Goal: Contribute content: Add original content to the website for others to see

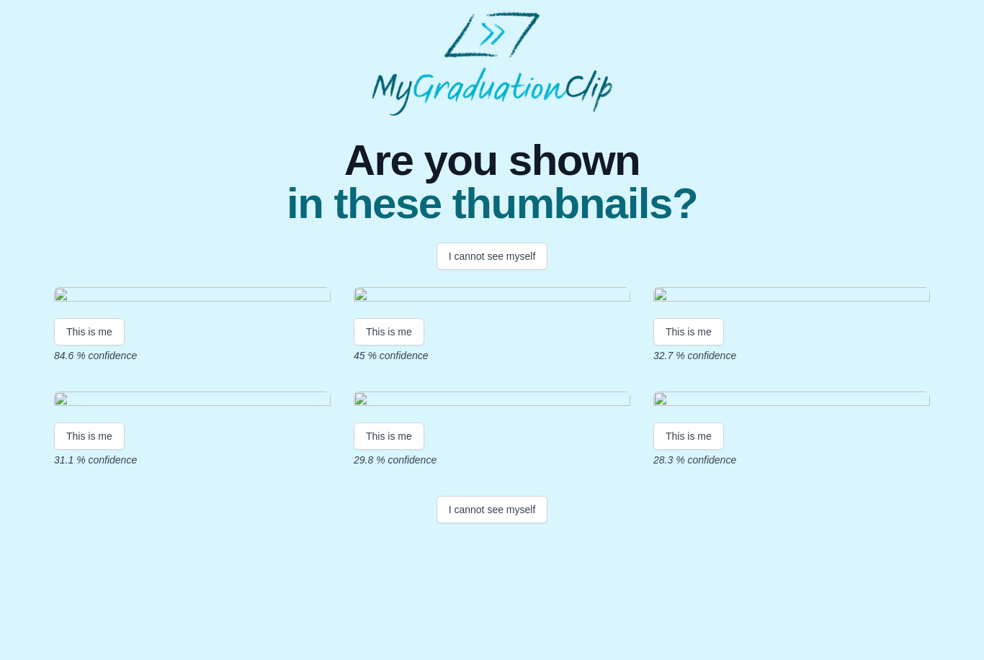
click at [100, 346] on button "This is me" at bounding box center [89, 331] width 71 height 27
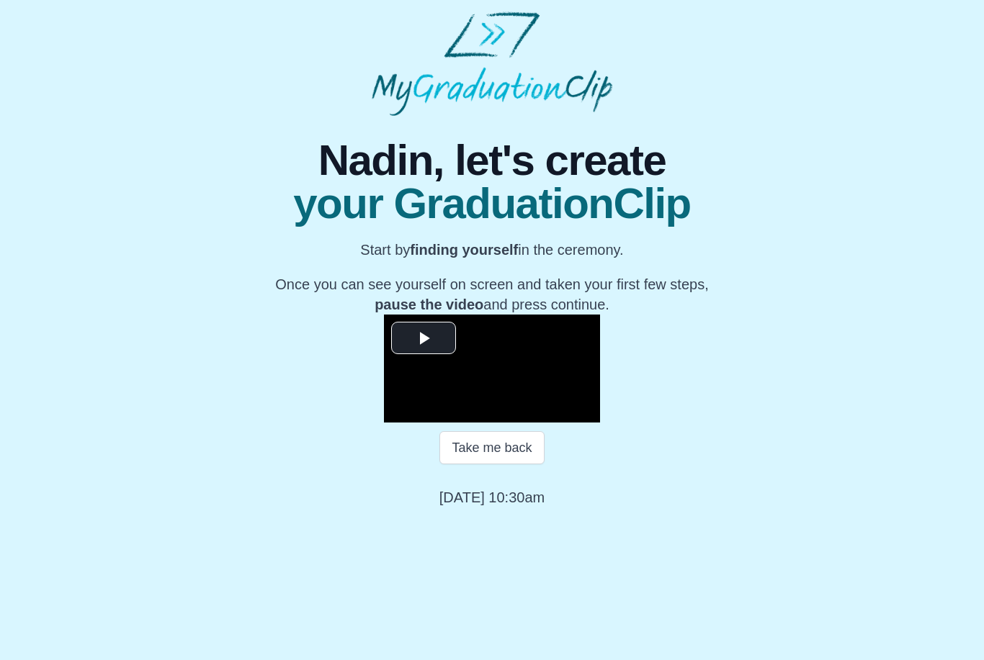
scroll to position [28, 0]
click at [511, 465] on button "Take me back" at bounding box center [491, 447] width 104 height 33
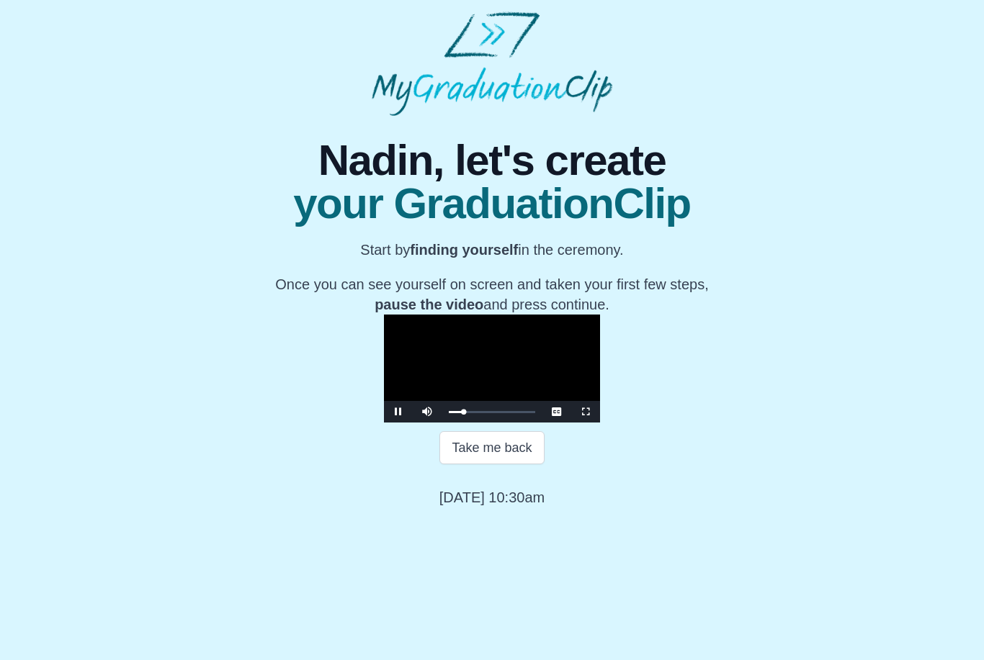
click at [503, 465] on button "Take me back" at bounding box center [491, 447] width 104 height 33
click at [516, 465] on button "Take me back" at bounding box center [491, 447] width 104 height 33
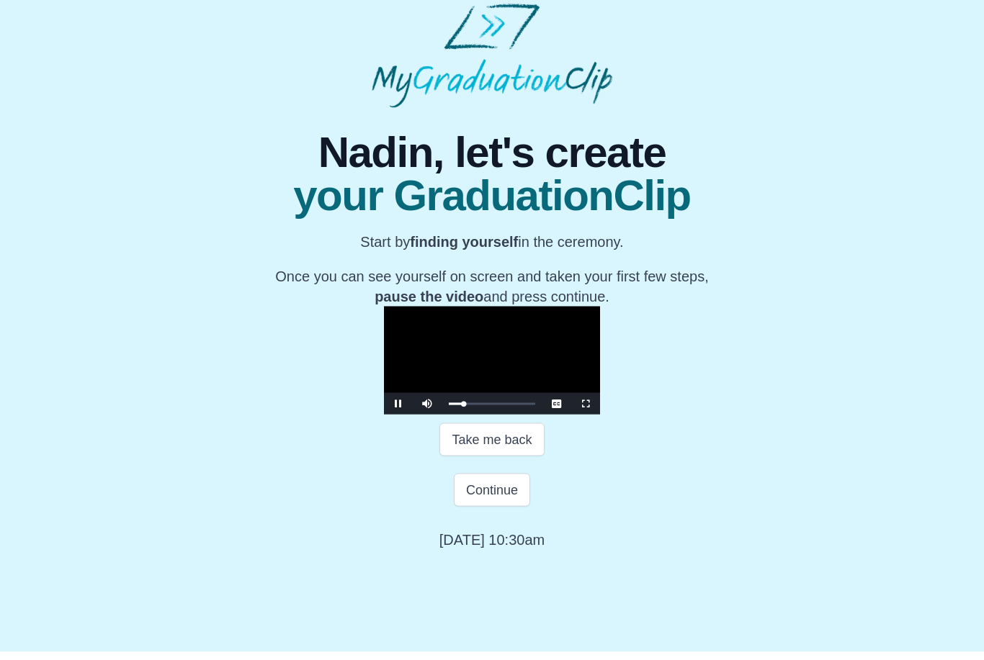
scroll to position [32, 0]
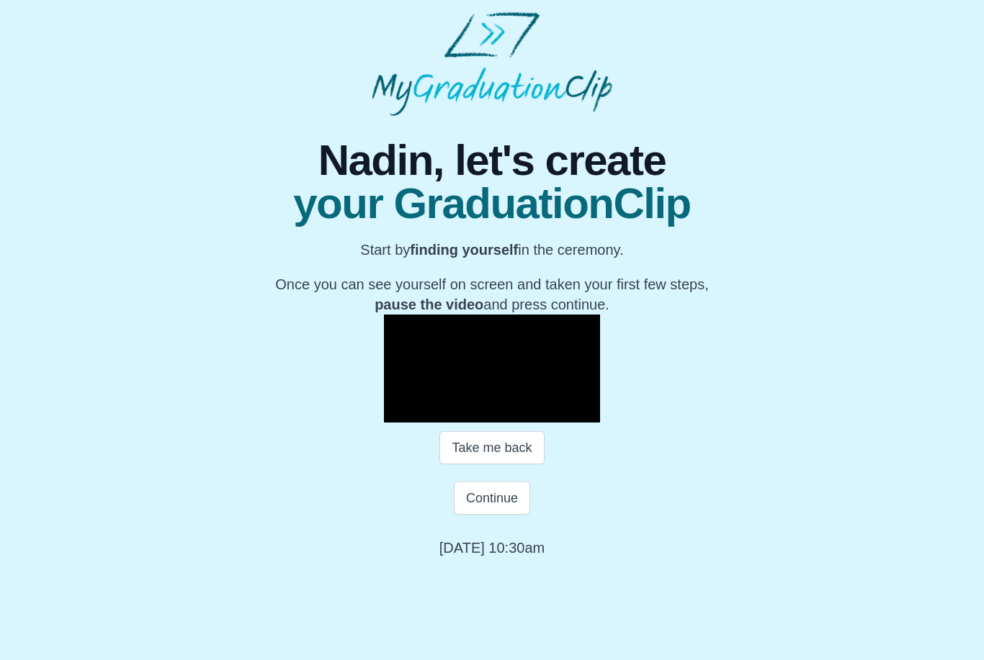
click at [512, 515] on button "Continue" at bounding box center [492, 498] width 76 height 33
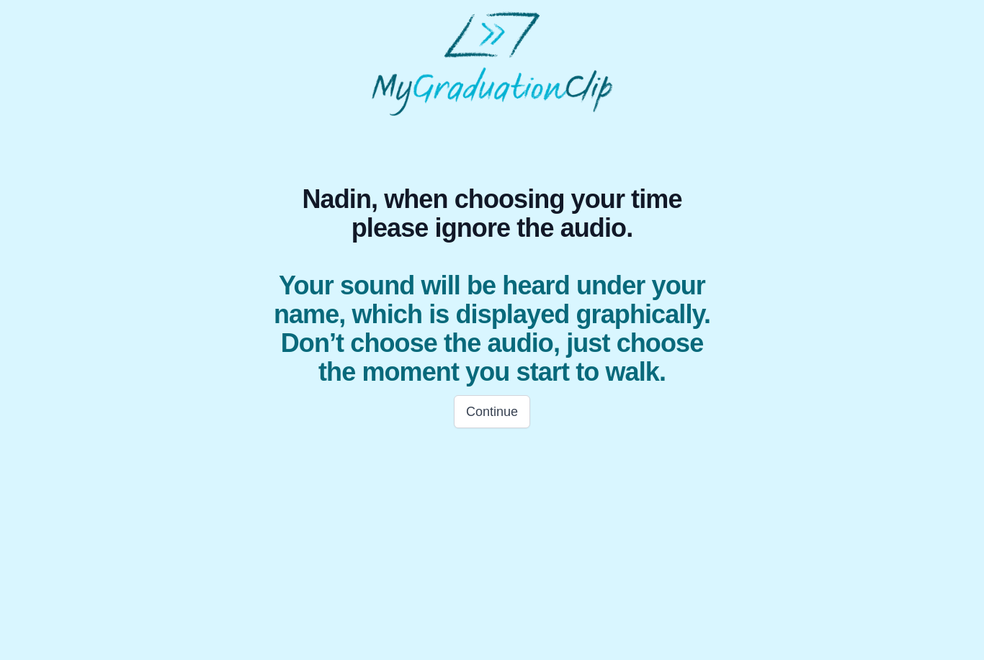
click at [502, 404] on button "Continue" at bounding box center [492, 411] width 76 height 33
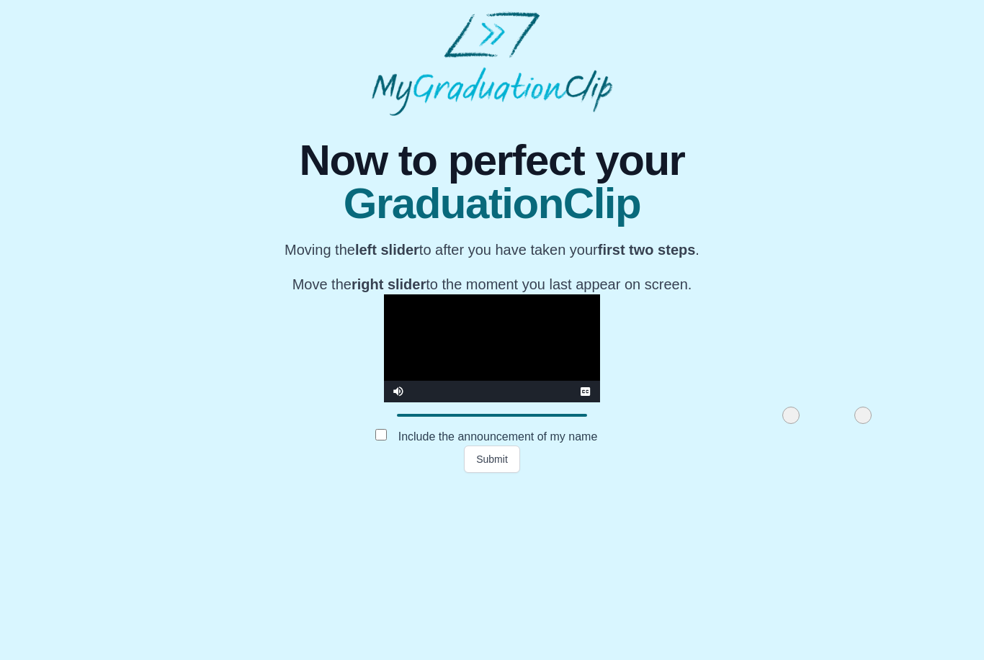
click at [508, 473] on button "Submit" at bounding box center [492, 459] width 56 height 27
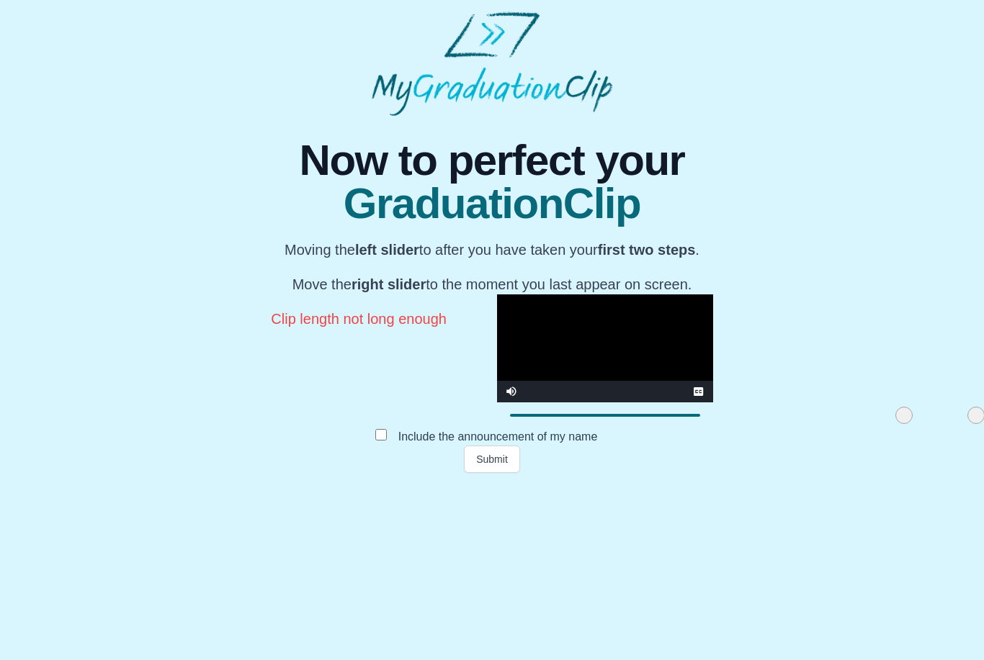
scroll to position [28, 0]
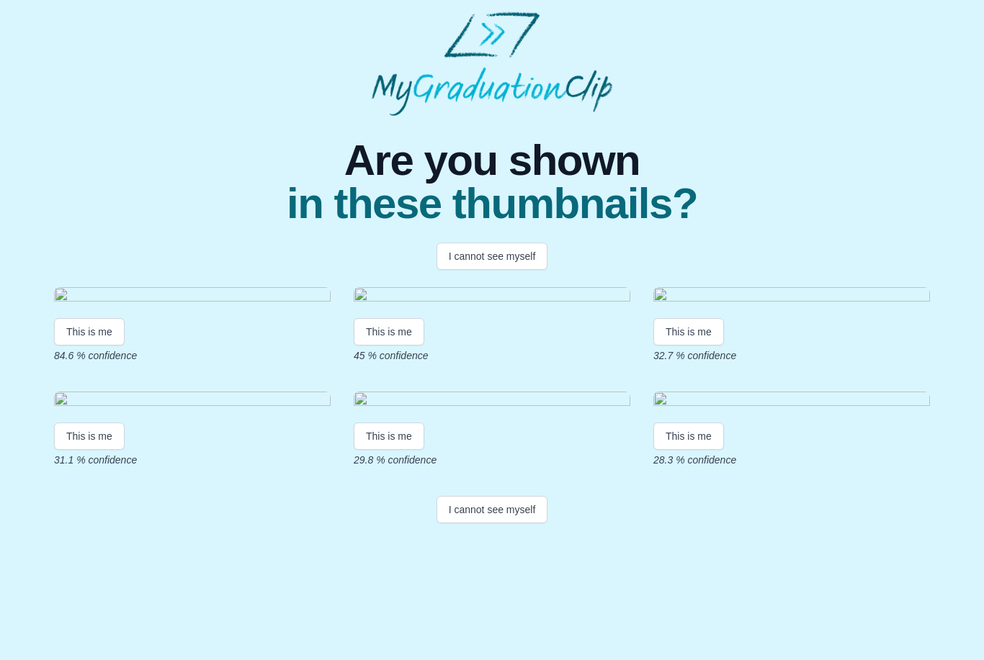
click at [94, 346] on button "This is me" at bounding box center [89, 331] width 71 height 27
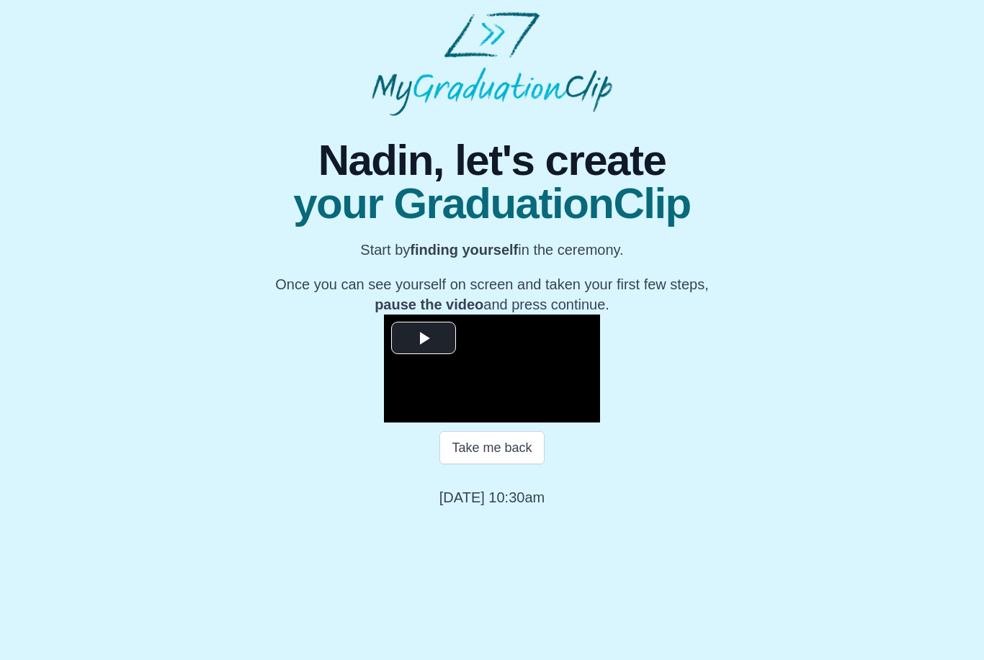
click at [478, 465] on button "Take me back" at bounding box center [491, 447] width 104 height 33
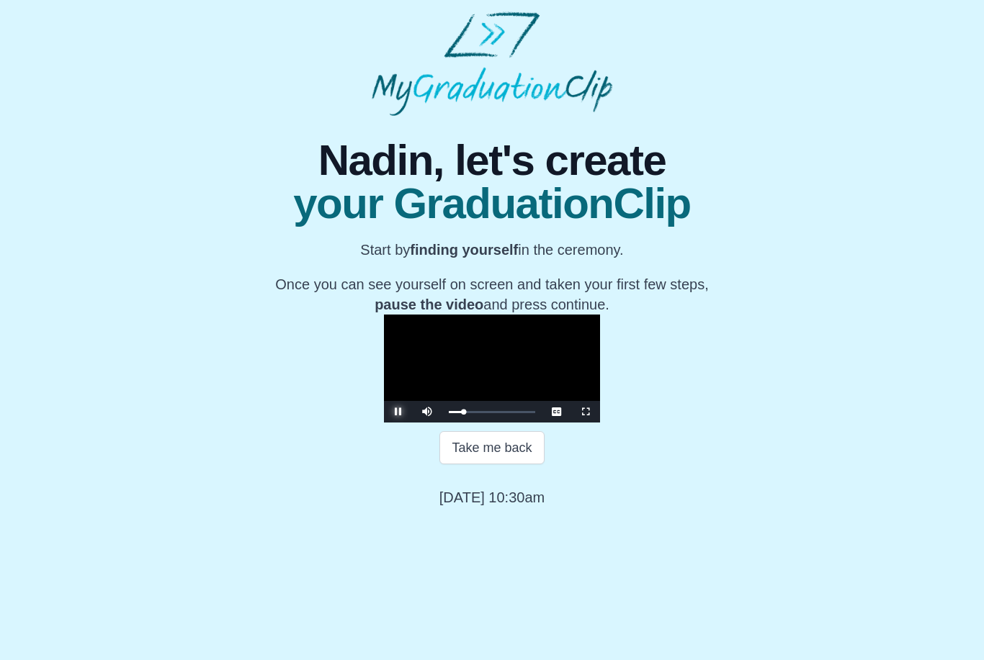
scroll to position [28, 0]
click at [516, 465] on button "Take me back" at bounding box center [491, 447] width 104 height 33
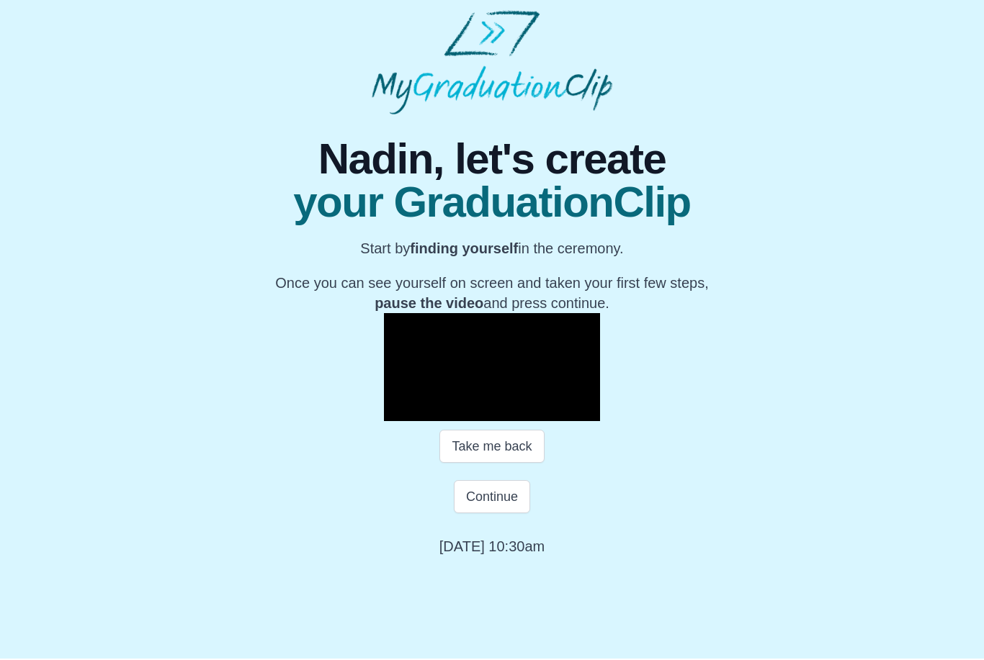
scroll to position [32, 0]
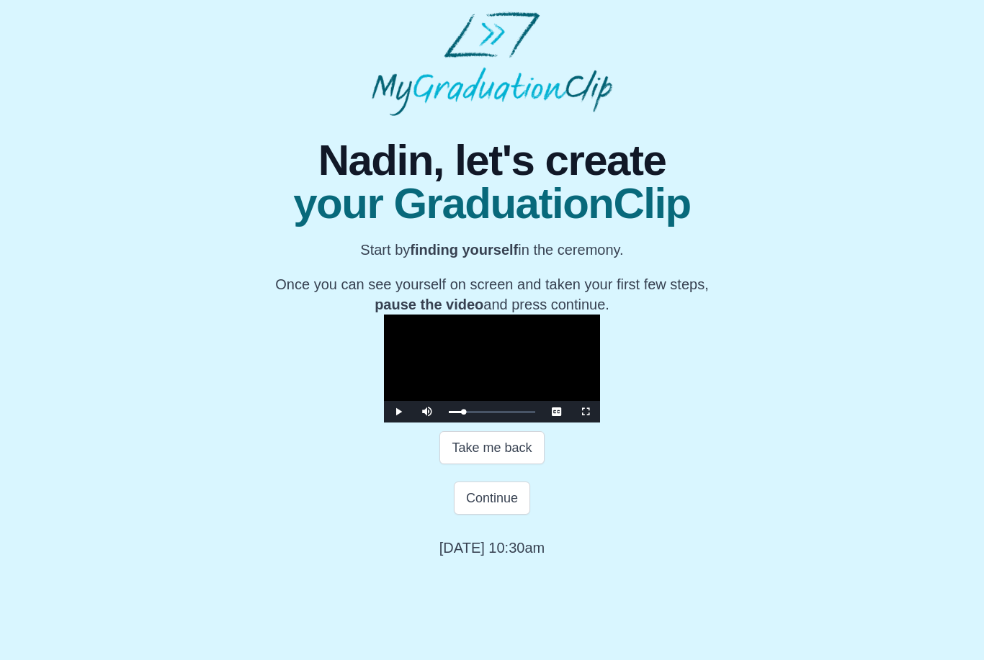
click at [499, 515] on button "Continue" at bounding box center [492, 498] width 76 height 33
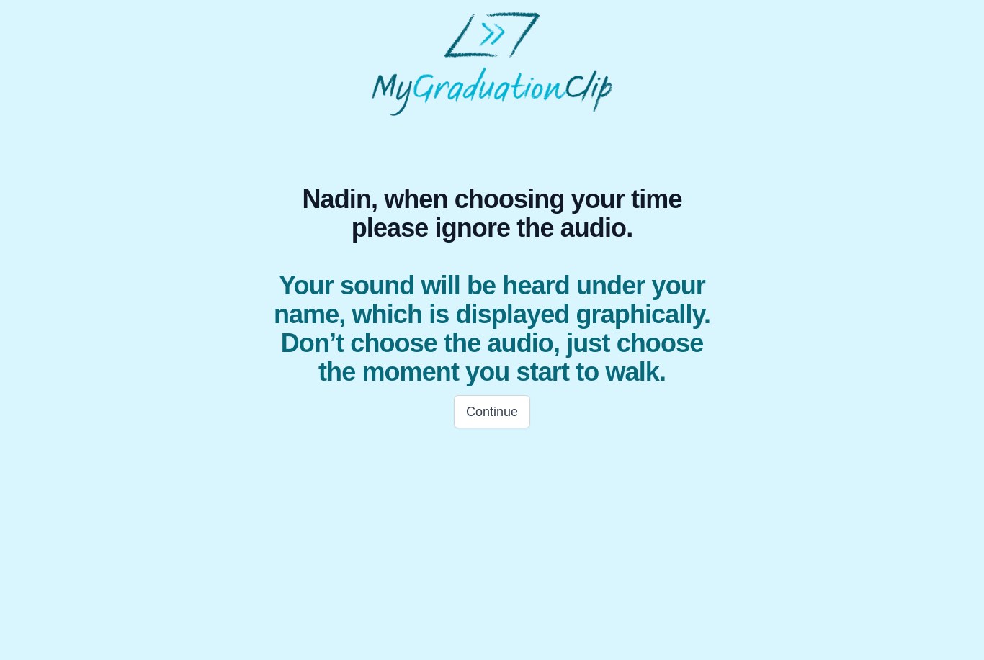
scroll to position [0, 0]
click at [511, 408] on button "Continue" at bounding box center [492, 411] width 76 height 33
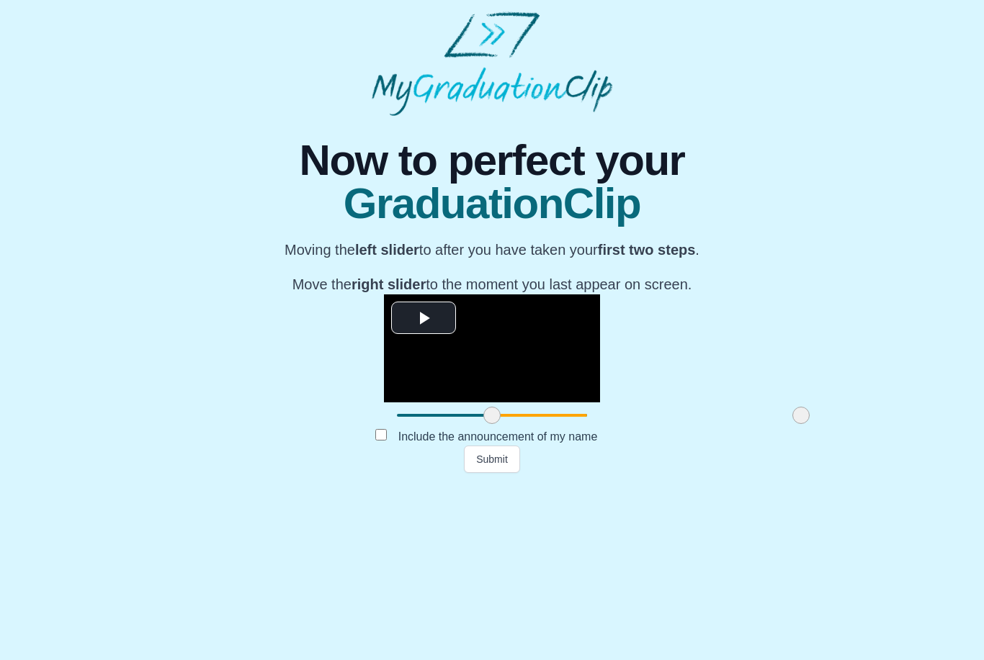
click at [498, 473] on button "Submit" at bounding box center [492, 459] width 56 height 27
